Goal: Information Seeking & Learning: Learn about a topic

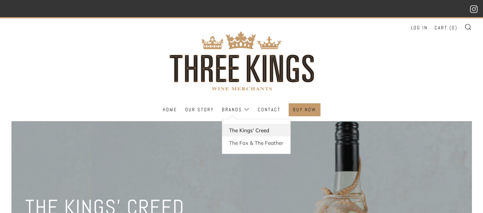
click at [247, 131] on link "The Kings' Creed" at bounding box center [256, 130] width 68 height 13
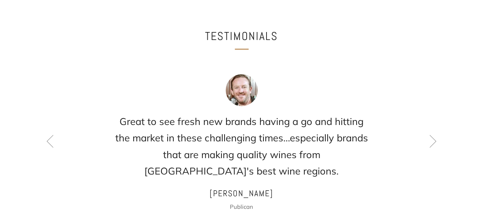
scroll to position [890, 0]
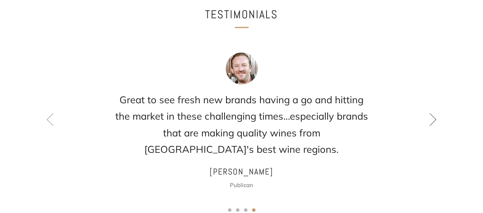
click at [434, 113] on icon at bounding box center [432, 119] width 13 height 13
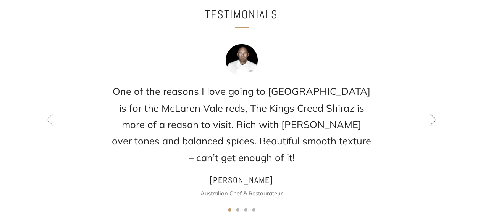
click at [434, 113] on icon at bounding box center [432, 119] width 13 height 13
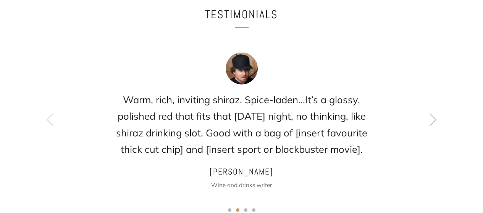
click at [434, 113] on icon at bounding box center [432, 119] width 13 height 13
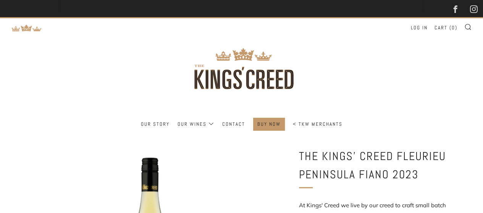
scroll to position [267, 0]
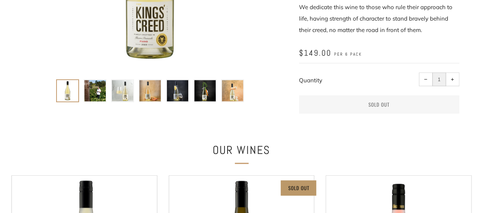
click at [94, 88] on img at bounding box center [94, 90] width 21 height 21
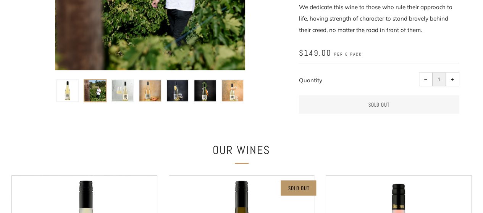
scroll to position [178, 0]
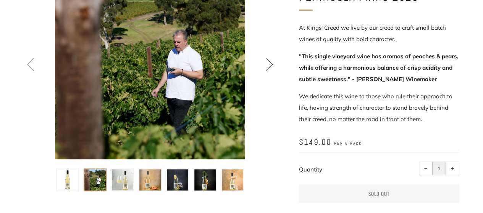
click at [269, 63] on icon at bounding box center [269, 64] width 13 height 13
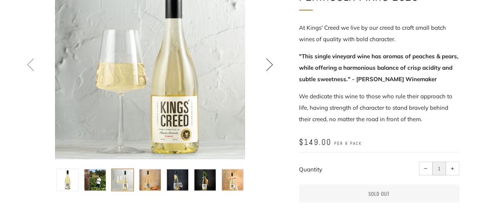
click at [269, 63] on icon at bounding box center [269, 64] width 13 height 13
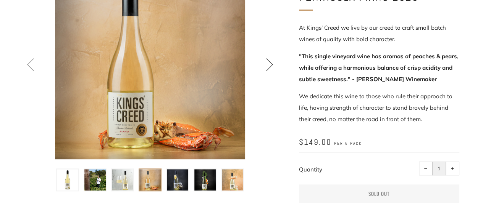
click at [269, 63] on icon at bounding box center [269, 64] width 13 height 13
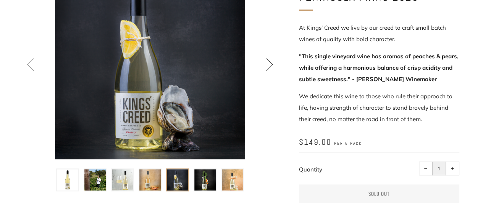
click at [269, 63] on icon at bounding box center [269, 64] width 13 height 13
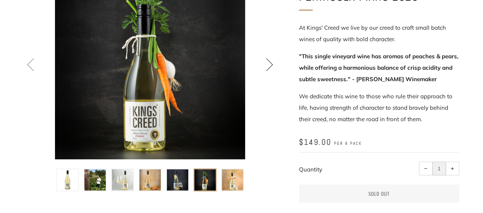
click at [269, 63] on icon at bounding box center [269, 64] width 13 height 13
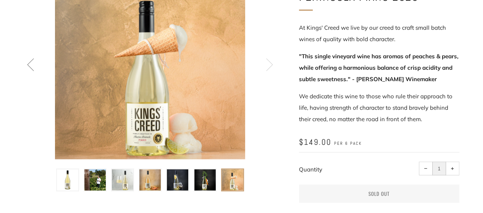
click at [269, 63] on icon at bounding box center [269, 64] width 13 height 13
